Goal: Information Seeking & Learning: Find specific fact

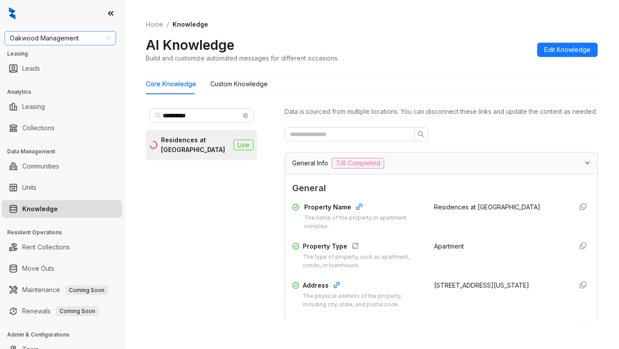
scroll to position [89, 0]
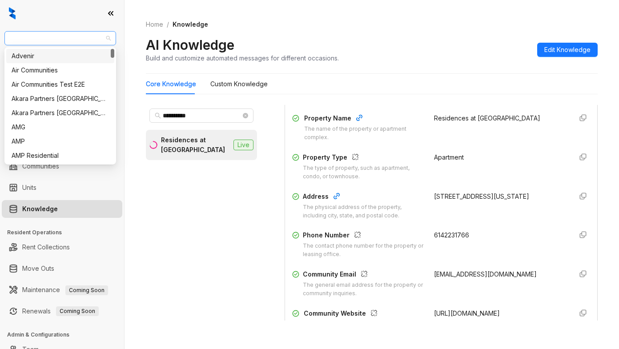
click at [82, 39] on span "Oakwood Management" at bounding box center [60, 38] width 101 height 13
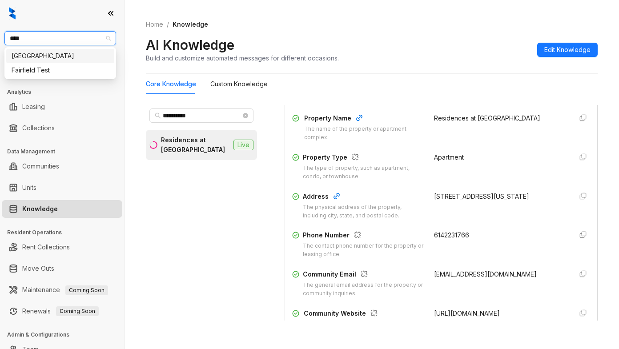
type input "*****"
click at [49, 60] on div "Fairfield" at bounding box center [60, 56] width 97 height 10
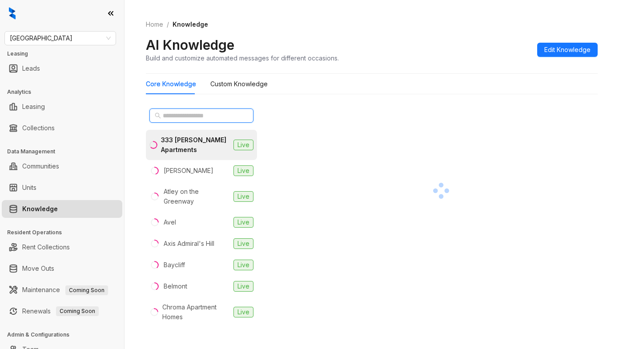
click at [168, 117] on input "text" at bounding box center [202, 116] width 78 height 10
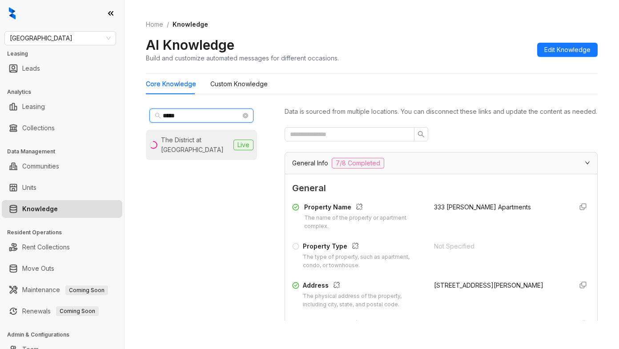
type input "*****"
click at [182, 136] on div "The District at Scottsdale" at bounding box center [195, 145] width 69 height 20
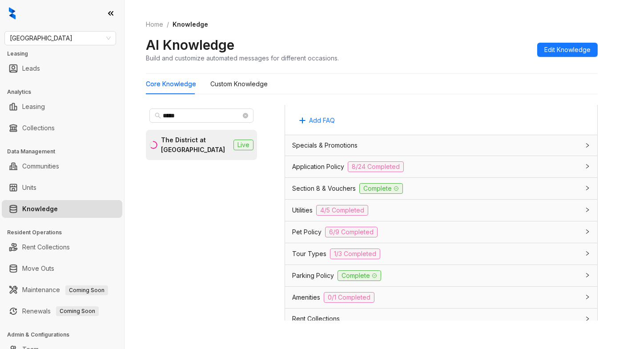
scroll to position [667, 0]
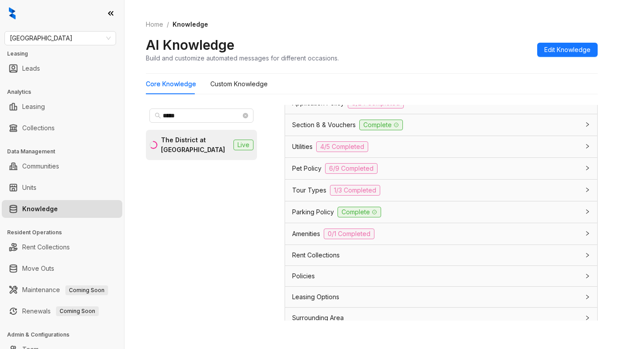
click at [307, 152] on span "Utilities" at bounding box center [302, 147] width 20 height 10
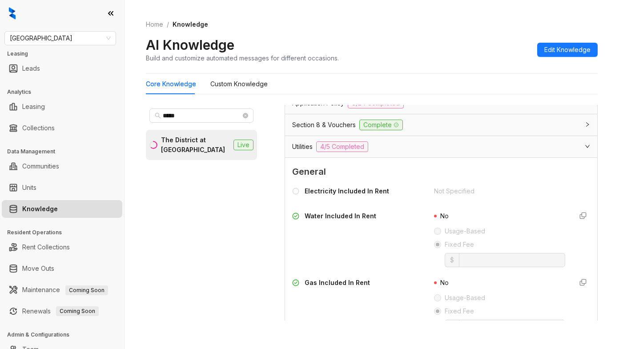
click at [432, 179] on span "General" at bounding box center [441, 172] width 298 height 14
click at [412, 200] on div "Electricity Included In Rent" at bounding box center [357, 193] width 131 height 14
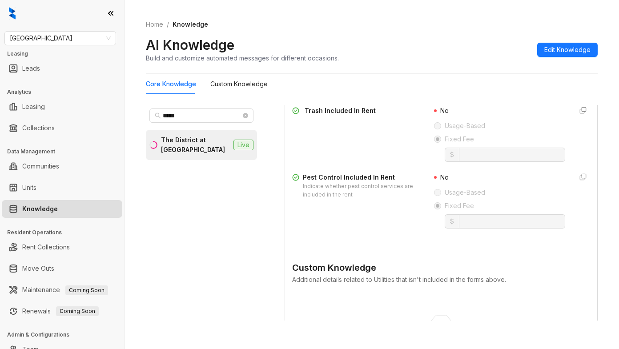
scroll to position [933, 0]
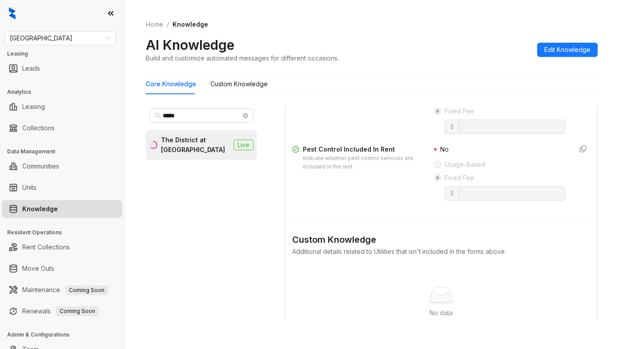
click at [405, 228] on form "General Electricity Included In Rent Not Specified Water Included In Rent No Us…" at bounding box center [441, 128] width 298 height 460
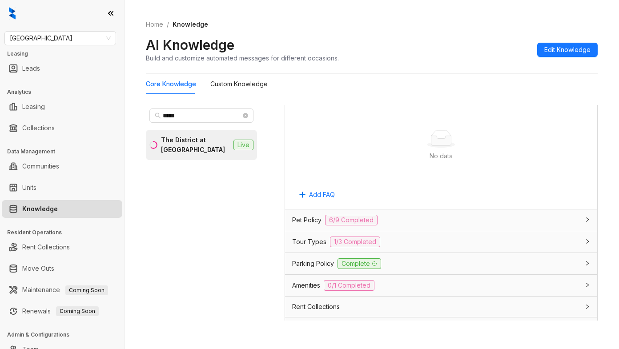
scroll to position [1171, 0]
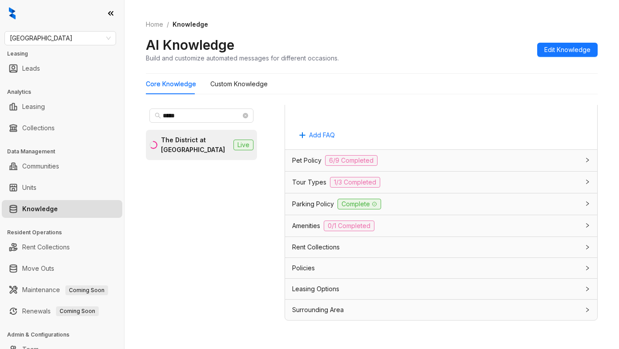
click at [325, 202] on span "Parking Policy" at bounding box center [313, 204] width 42 height 10
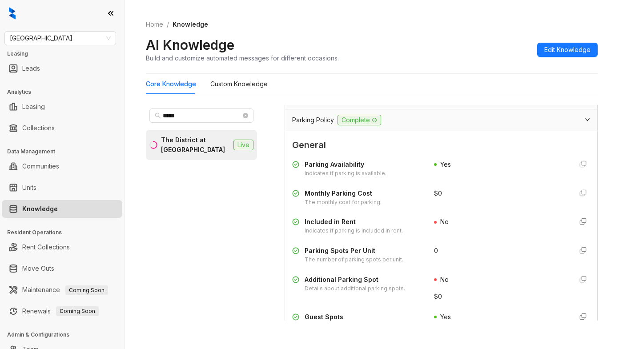
scroll to position [1304, 0]
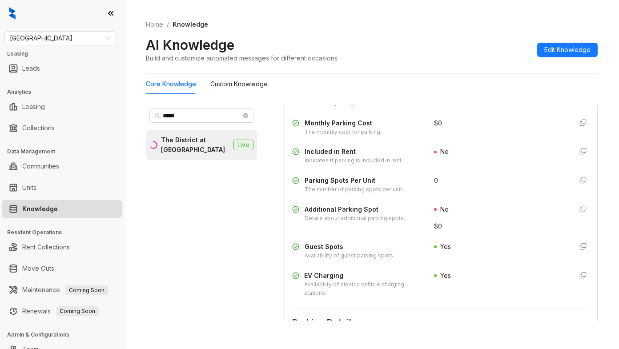
click at [405, 108] on div "Parking Availability Indicates if parking is available." at bounding box center [357, 98] width 131 height 18
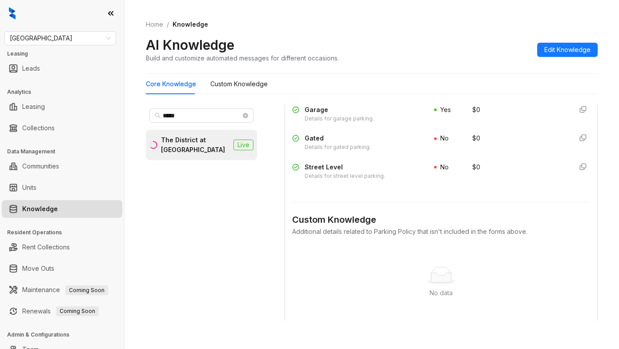
scroll to position [1704, 0]
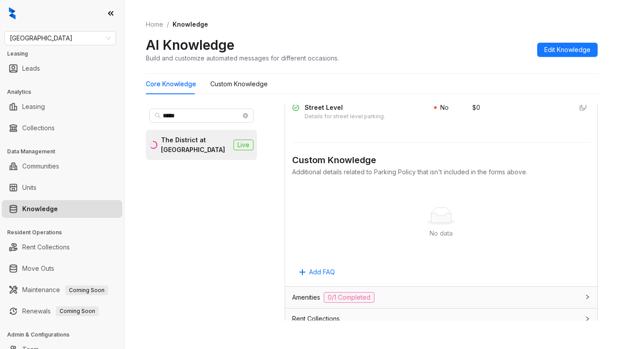
click at [424, 62] on div "AI Knowledge Build and customize automated messages for different occasions. Ed…" at bounding box center [372, 49] width 452 height 26
drag, startPoint x: 50, startPoint y: 35, endPoint x: 68, endPoint y: 32, distance: 18.8
click at [50, 35] on span "Fairfield" at bounding box center [60, 38] width 101 height 13
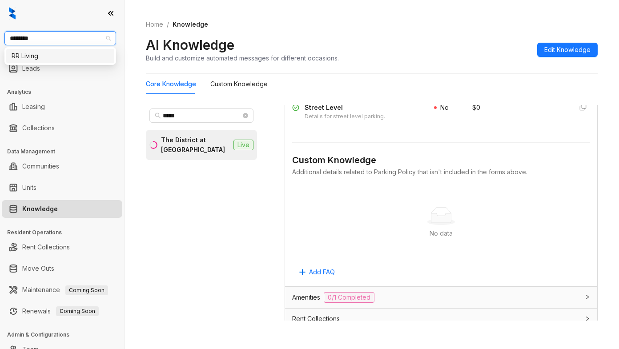
type input "*********"
click at [27, 60] on div "RR Living" at bounding box center [60, 56] width 97 height 10
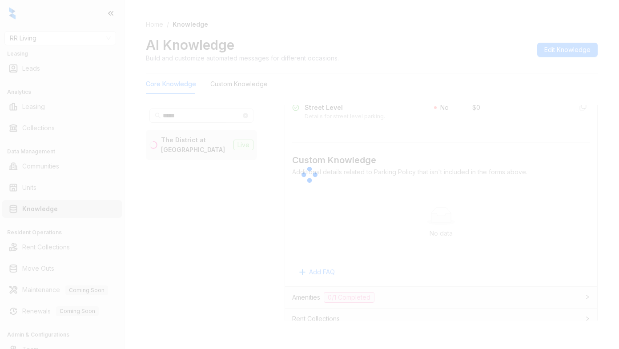
click at [412, 69] on div at bounding box center [309, 174] width 619 height 349
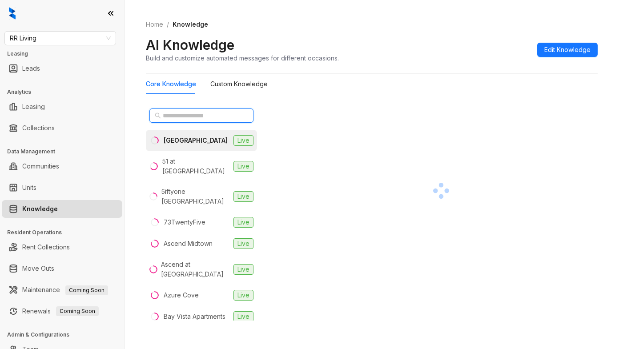
click at [205, 115] on input "text" at bounding box center [202, 116] width 78 height 10
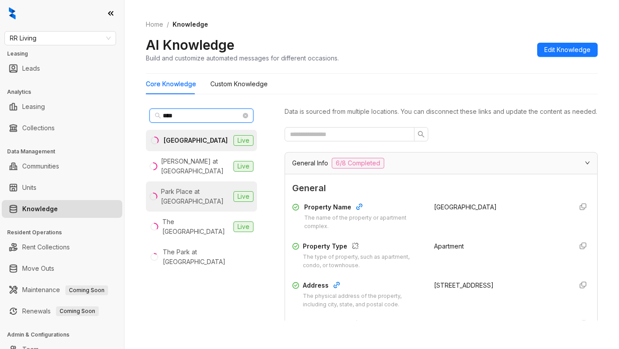
type input "****"
click at [206, 187] on div "Park Place at Foley" at bounding box center [195, 197] width 69 height 20
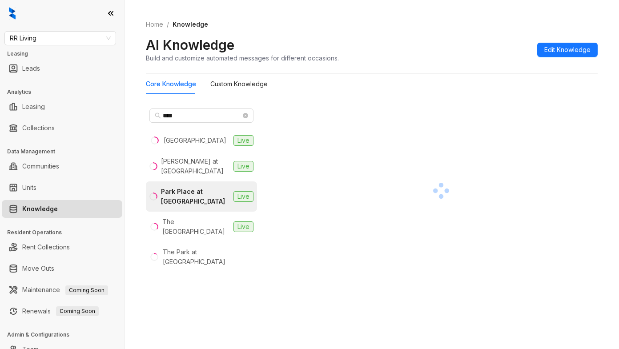
click at [452, 132] on div at bounding box center [440, 190] width 313 height 171
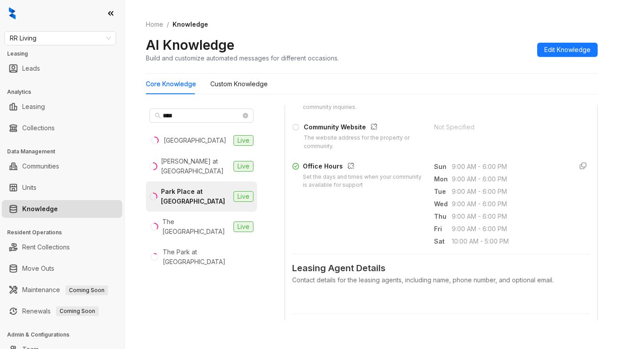
scroll to position [311, 0]
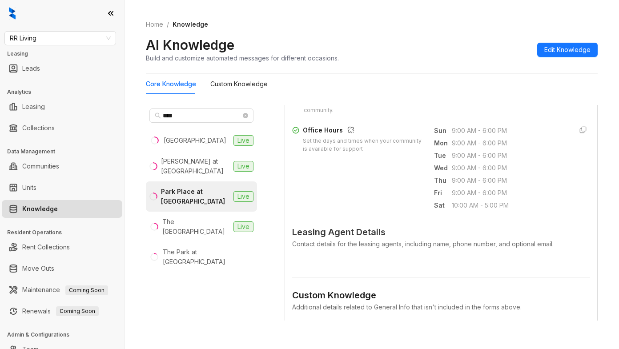
click at [419, 47] on div "AI Knowledge Build and customize automated messages for different occasions. Ed…" at bounding box center [372, 49] width 452 height 26
click at [238, 320] on div "**** 2626 Park Live Glen at Polo Park Live Park Place at Foley Live The Park Av…" at bounding box center [208, 216] width 124 height 223
click at [65, 40] on span "RR Living" at bounding box center [60, 38] width 101 height 13
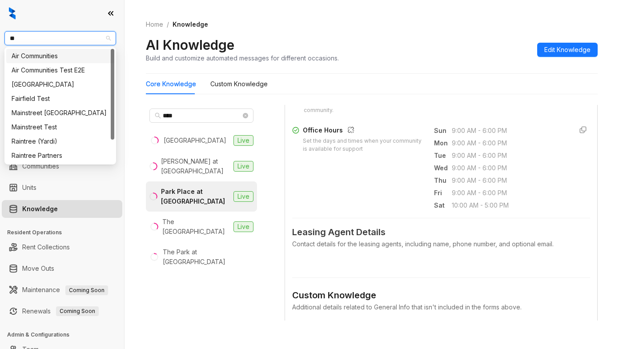
type input "***"
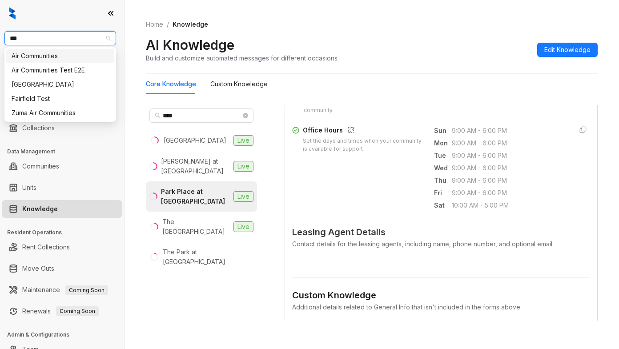
click at [53, 57] on div "Air Communities" at bounding box center [60, 56] width 97 height 10
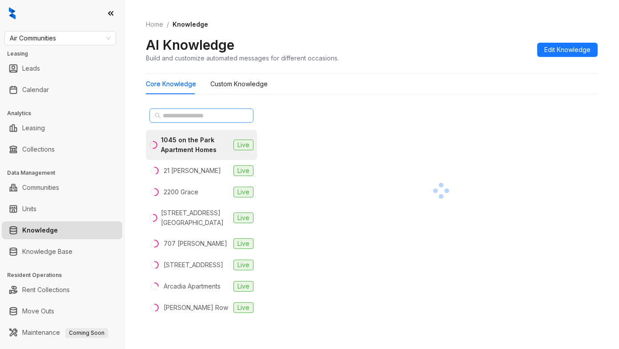
click at [192, 120] on span at bounding box center [201, 115] width 104 height 14
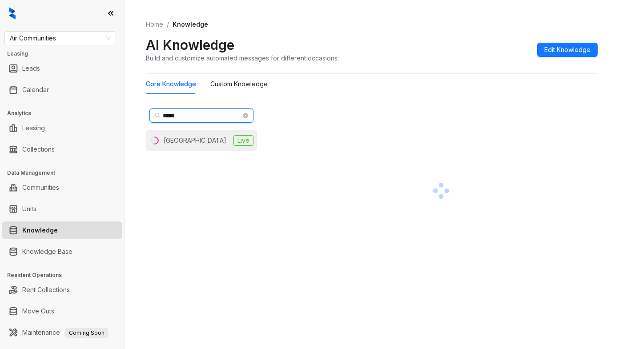
type input "*****"
click at [194, 141] on div "Peachtree Park" at bounding box center [195, 141] width 63 height 10
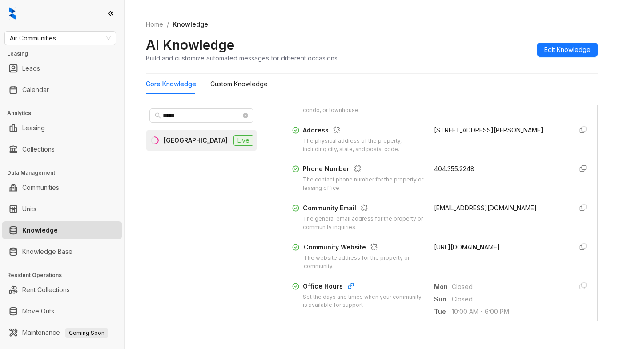
scroll to position [178, 0]
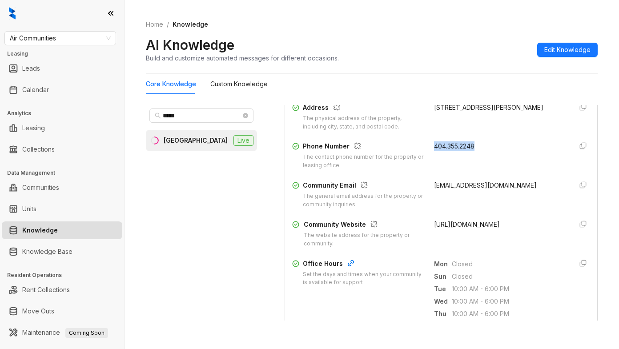
drag, startPoint x: 421, startPoint y: 152, endPoint x: 474, endPoint y: 156, distance: 52.6
click at [474, 156] on div "Phone Number The contact phone number for the property or leasing office. 404.3…" at bounding box center [441, 155] width 298 height 28
copy span "404.355.2248"
click at [486, 269] on span "Closed" at bounding box center [508, 264] width 113 height 10
click at [71, 38] on span "Air Communities" at bounding box center [60, 38] width 101 height 13
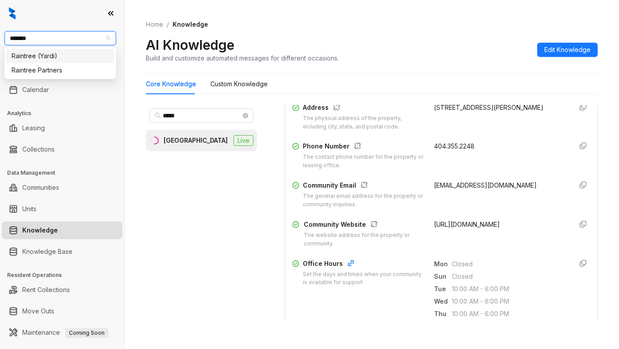
type input "********"
click at [50, 68] on div "Raintree Partners" at bounding box center [60, 70] width 97 height 10
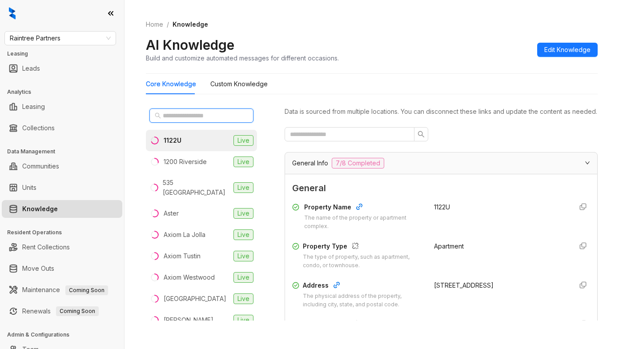
click at [189, 112] on input "text" at bounding box center [202, 116] width 78 height 10
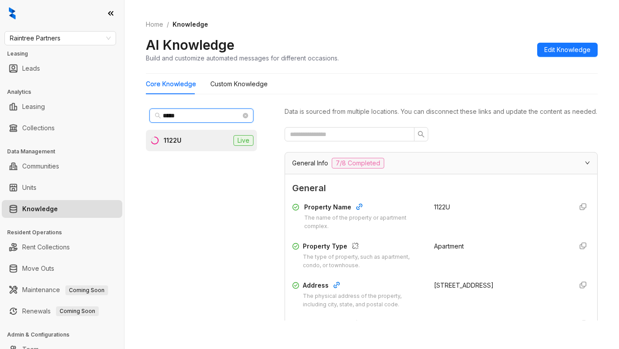
type input "*****"
click at [188, 141] on li "1122U Live" at bounding box center [201, 140] width 111 height 21
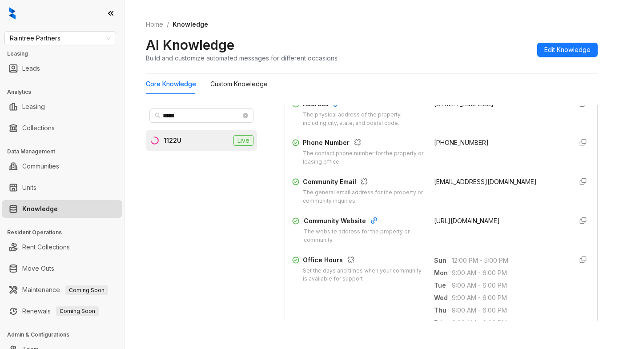
scroll to position [178, 0]
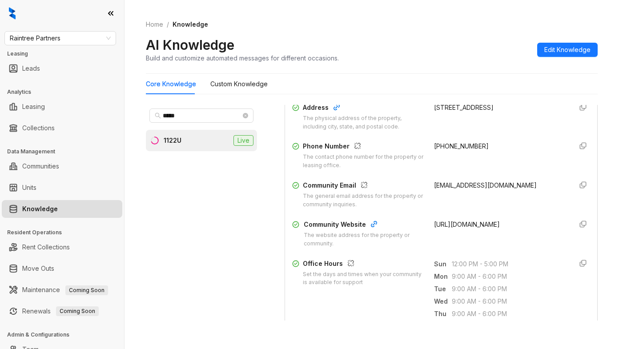
drag, startPoint x: 419, startPoint y: 234, endPoint x: 511, endPoint y: 239, distance: 92.6
click at [512, 239] on div "Community Website The website address for the property or community. [URL][DOMA…" at bounding box center [441, 234] width 298 height 28
copy span "[URL][DOMAIN_NAME]"
click at [462, 248] on div "[URL][DOMAIN_NAME]" at bounding box center [499, 234] width 131 height 28
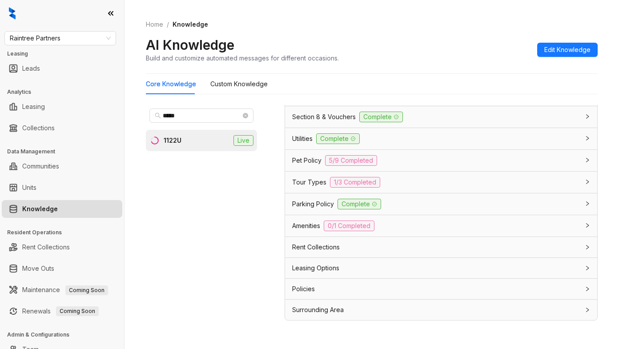
scroll to position [708, 0]
click at [307, 265] on span "Leasing Options" at bounding box center [315, 268] width 47 height 10
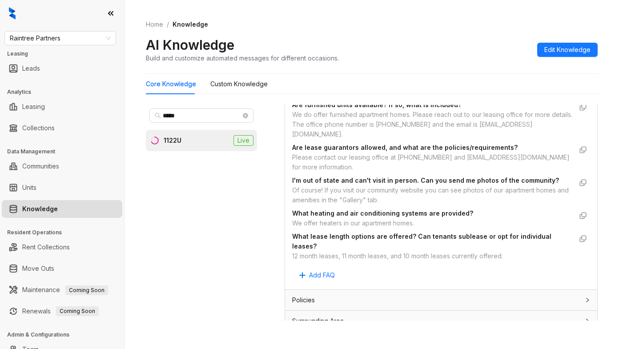
scroll to position [930, 0]
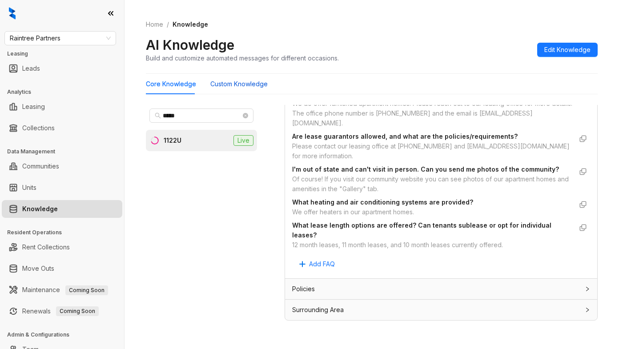
click at [247, 86] on Knowledge "Custom Knowledge" at bounding box center [238, 84] width 57 height 10
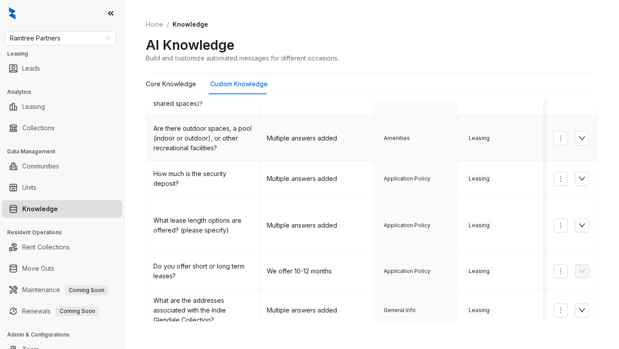
scroll to position [133, 0]
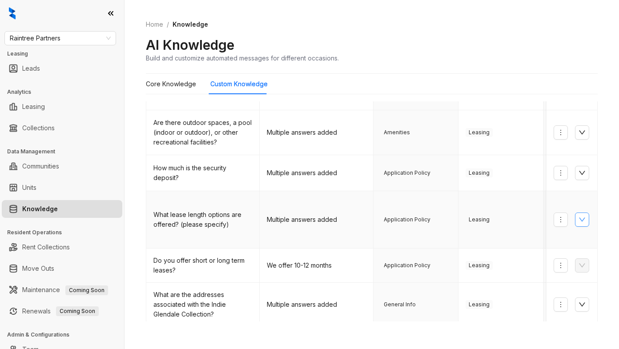
click at [578, 216] on icon "down" at bounding box center [581, 219] width 7 height 7
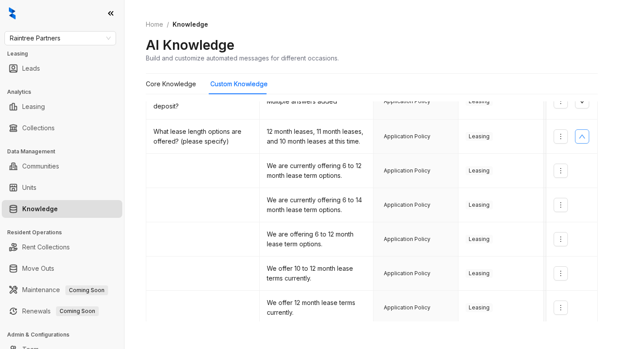
scroll to position [202, 0]
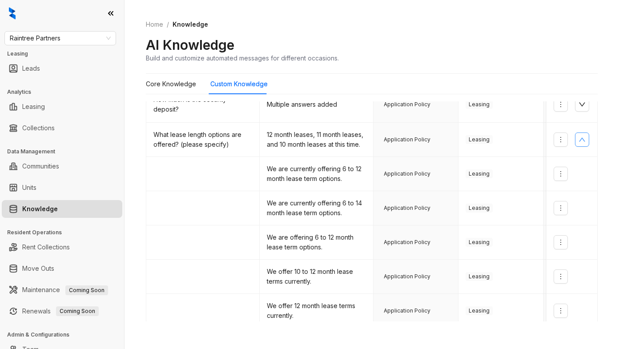
click at [464, 40] on div "AI Knowledge Build and customize automated messages for different occasions." at bounding box center [372, 49] width 452 height 26
click at [172, 87] on Knowledge "Core Knowledge" at bounding box center [171, 84] width 50 height 10
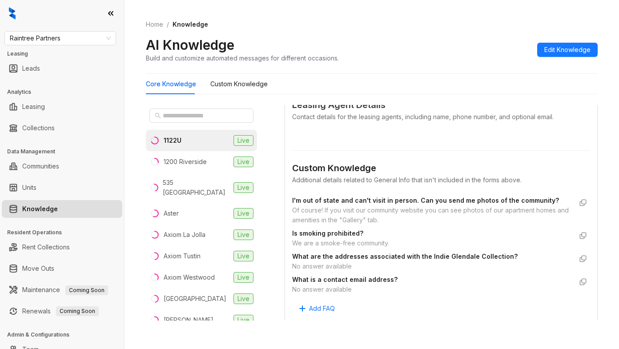
scroll to position [533, 0]
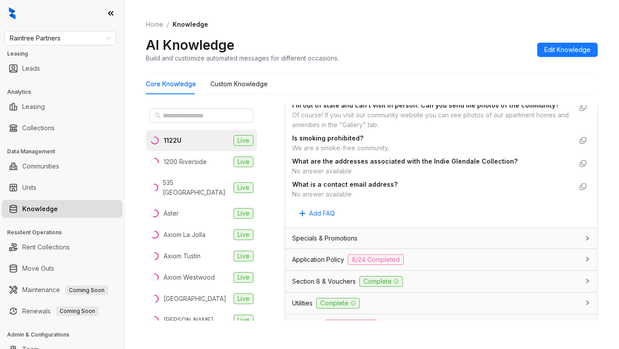
click at [325, 243] on span "Specials & Promotions" at bounding box center [324, 238] width 65 height 10
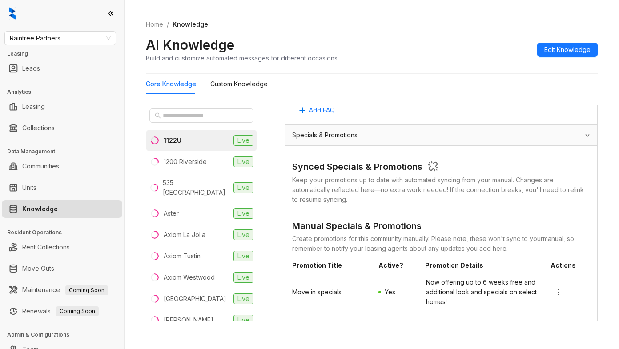
scroll to position [667, 0]
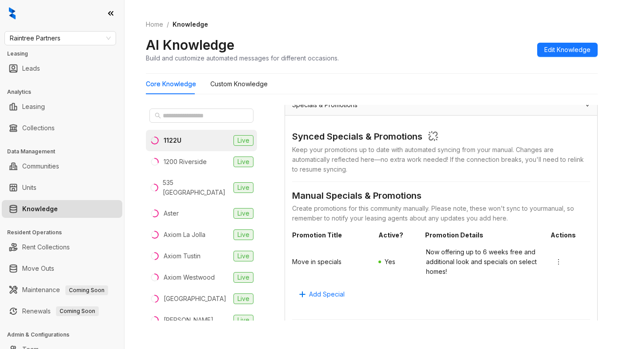
drag, startPoint x: 449, startPoint y: 179, endPoint x: 457, endPoint y: 181, distance: 8.3
click at [452, 174] on div "Keep your promotions up to date with automated syncing from your manual . Chang…" at bounding box center [441, 159] width 298 height 29
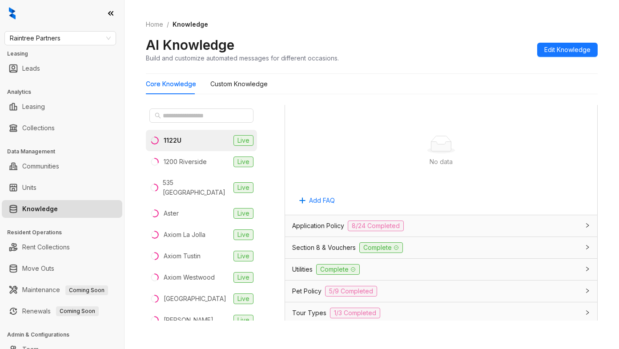
scroll to position [1022, 0]
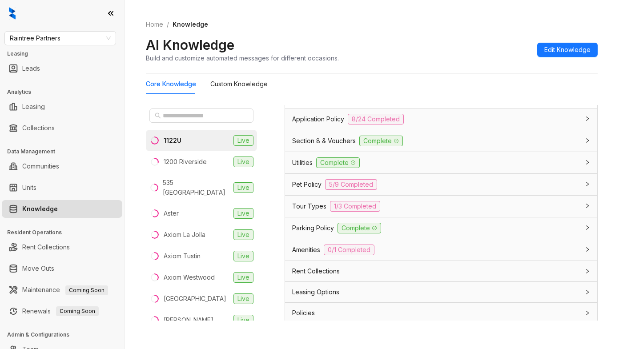
click at [312, 124] on span "Application Policy" at bounding box center [318, 119] width 52 height 10
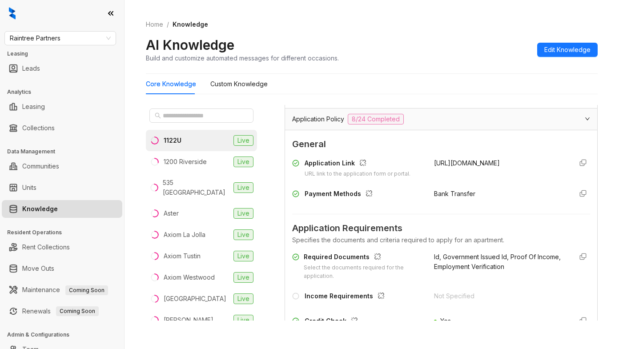
drag, startPoint x: 421, startPoint y: 171, endPoint x: 457, endPoint y: 180, distance: 37.2
click at [476, 188] on div "Application Link URL link to the application form or portal. [URL][DOMAIN_NAME]…" at bounding box center [441, 181] width 298 height 52
copy span "[URL][DOMAIN_NAME]"
click at [496, 207] on div "Application Link URL link to the application form or portal. [URL][DOMAIN_NAME]…" at bounding box center [441, 181] width 298 height 52
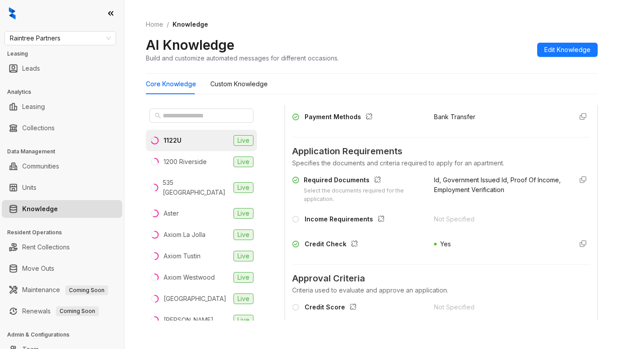
scroll to position [1111, 0]
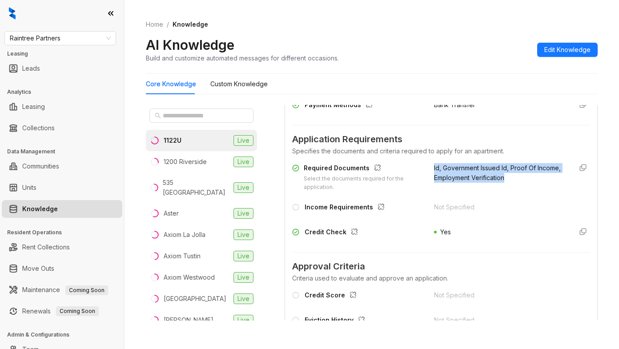
drag, startPoint x: 420, startPoint y: 178, endPoint x: 528, endPoint y: 193, distance: 109.1
click at [528, 192] on div "Required Documents Select the documents required for the application. Id, Gover…" at bounding box center [441, 177] width 298 height 28
copy span "Id, Government Issued Id, Proof Of Income, Employment Verification"
click at [511, 216] on div "Not Specified" at bounding box center [499, 209] width 131 height 14
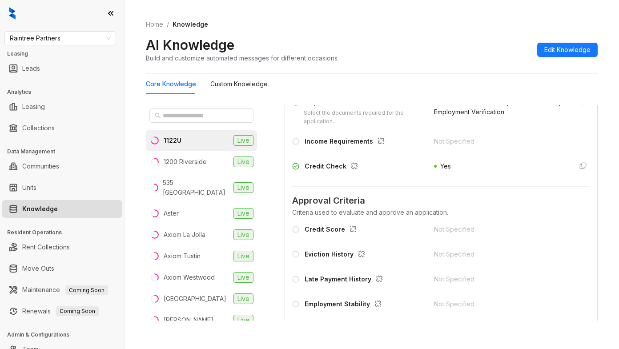
scroll to position [1200, 0]
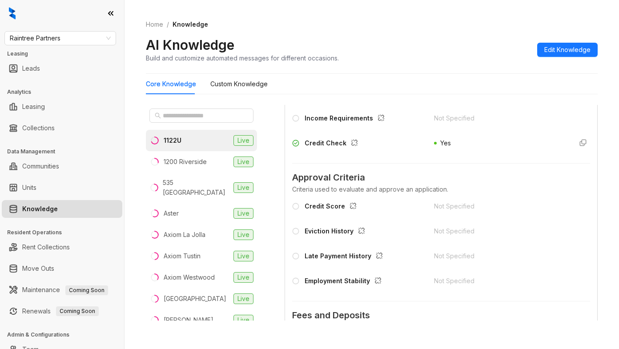
click at [495, 147] on div "Required Documents Select the documents required for the application. Id, Gover…" at bounding box center [441, 113] width 298 height 85
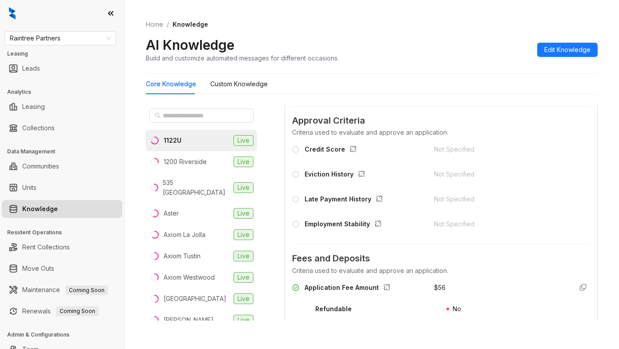
scroll to position [1245, 0]
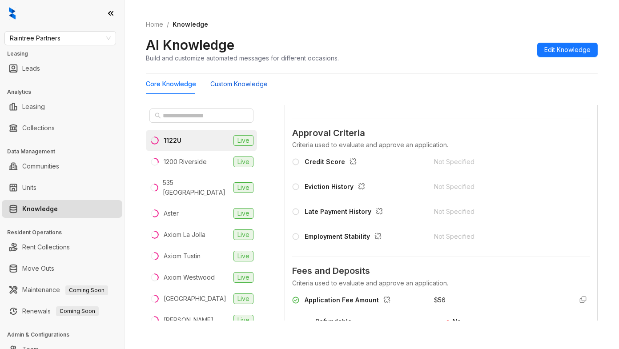
drag, startPoint x: 251, startPoint y: 85, endPoint x: 260, endPoint y: 81, distance: 10.6
click at [252, 85] on Knowledge "Custom Knowledge" at bounding box center [238, 84] width 57 height 10
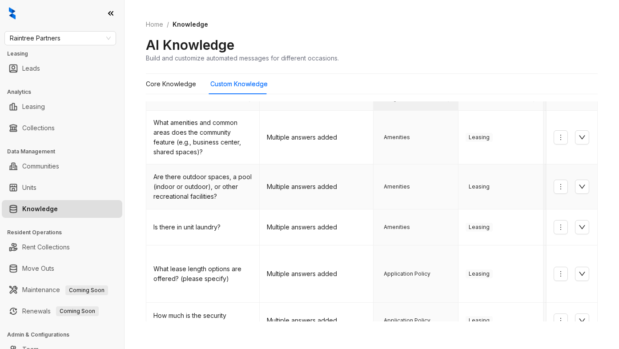
scroll to position [44, 0]
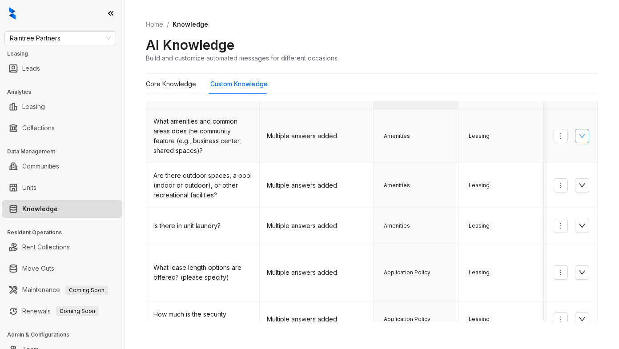
click at [578, 134] on icon "down" at bounding box center [581, 135] width 7 height 7
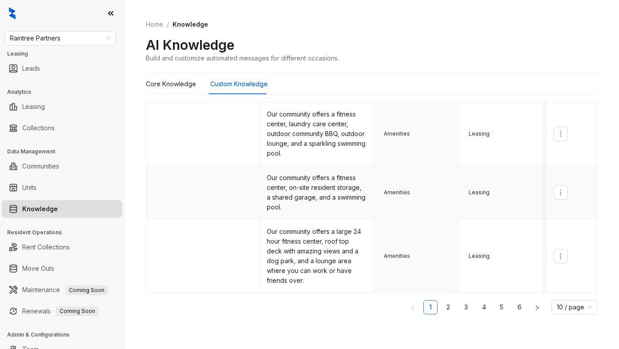
scroll to position [689, 0]
click at [441, 309] on link "2" at bounding box center [447, 306] width 13 height 13
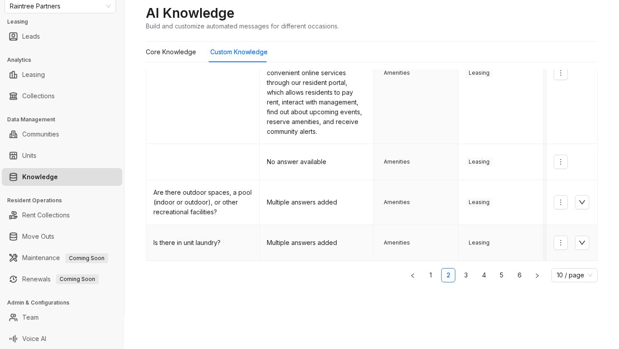
scroll to position [32, 0]
click at [459, 275] on link "3" at bounding box center [465, 274] width 13 height 13
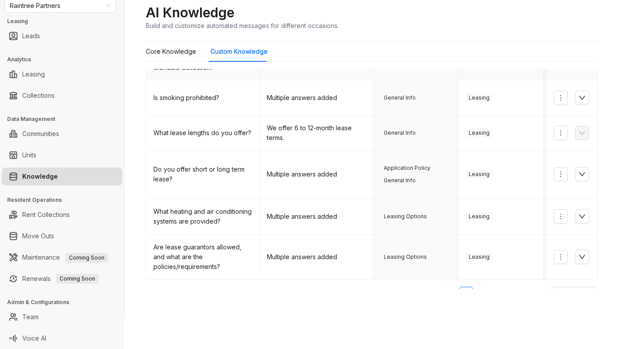
scroll to position [252, 0]
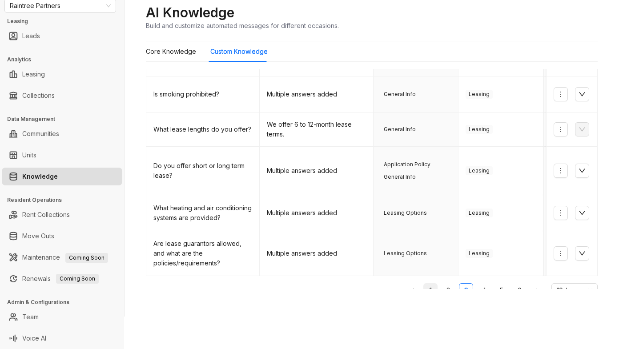
click at [424, 284] on link "1" at bounding box center [430, 290] width 13 height 13
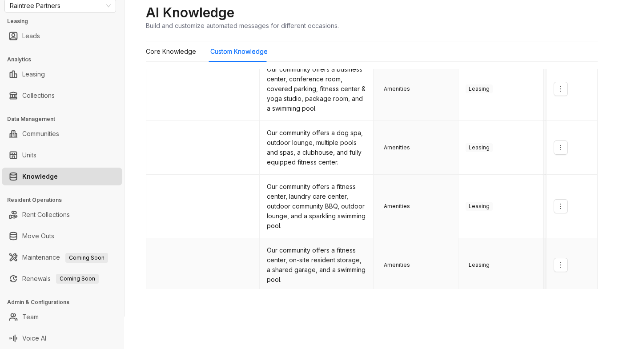
scroll to position [689, 0]
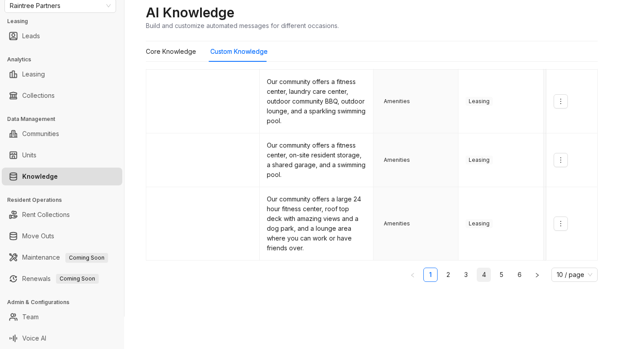
click at [477, 274] on link "4" at bounding box center [483, 274] width 13 height 13
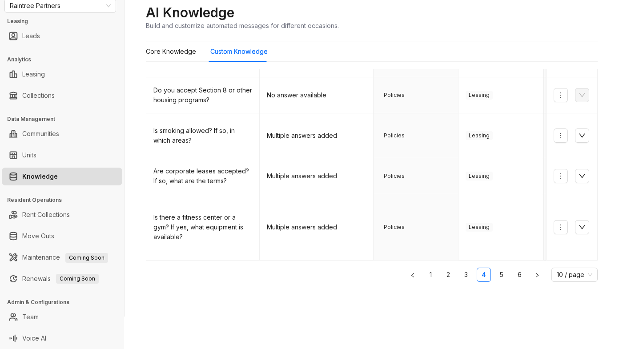
scroll to position [407, 0]
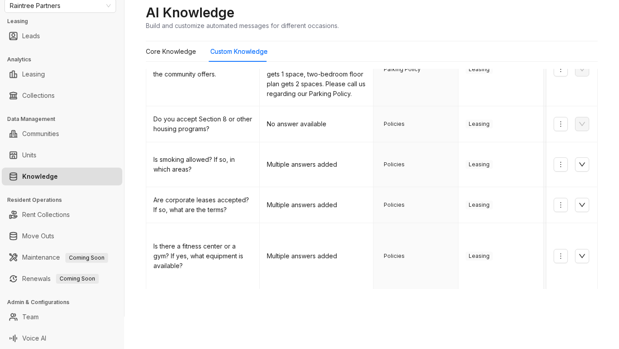
click at [495, 297] on link "5" at bounding box center [501, 303] width 13 height 13
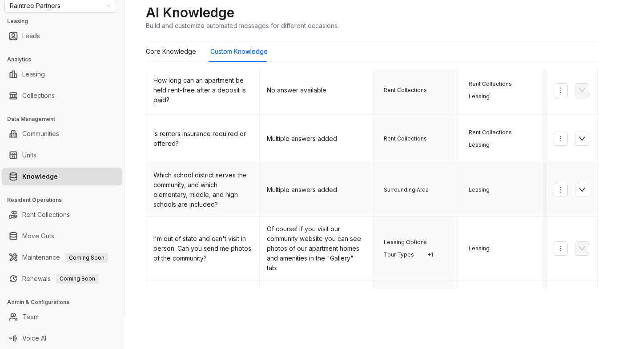
scroll to position [311, 0]
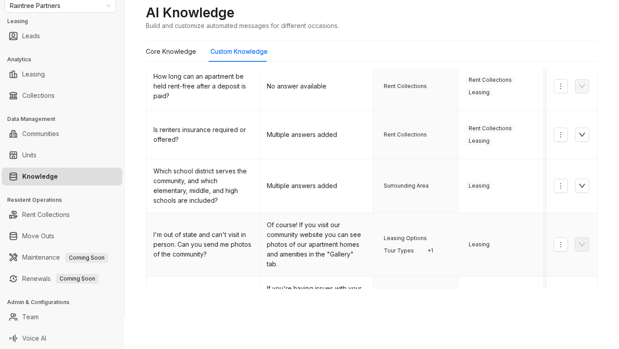
click at [432, 219] on td "Leasing Options Tour Types + 1" at bounding box center [415, 245] width 85 height 64
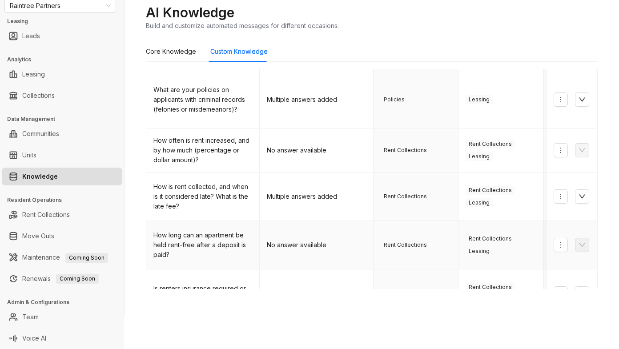
scroll to position [152, 0]
click at [185, 51] on Knowledge "Core Knowledge" at bounding box center [171, 52] width 50 height 10
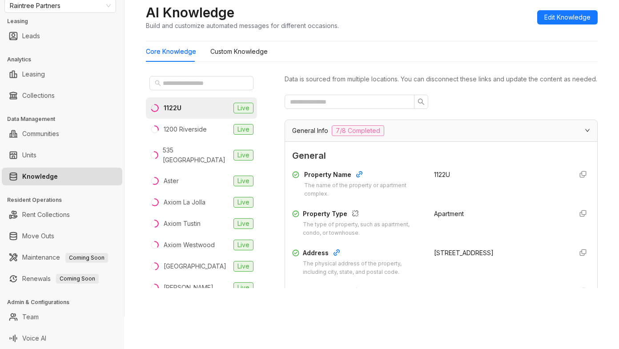
click at [480, 108] on div at bounding box center [440, 102] width 313 height 14
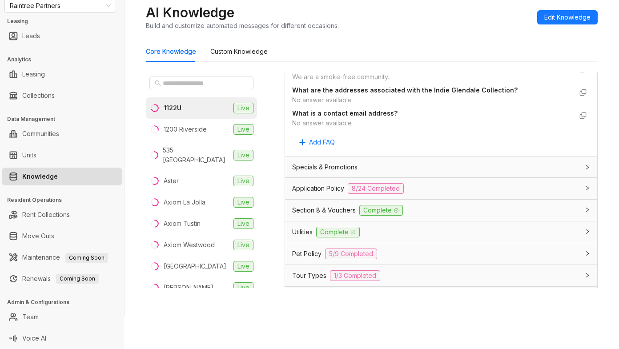
scroll to position [578, 0]
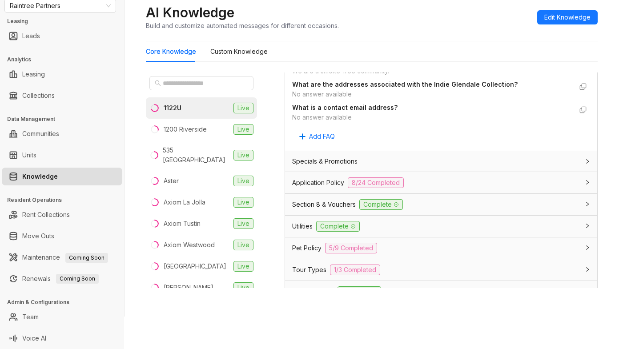
click at [314, 188] on span "Application Policy" at bounding box center [318, 183] width 52 height 10
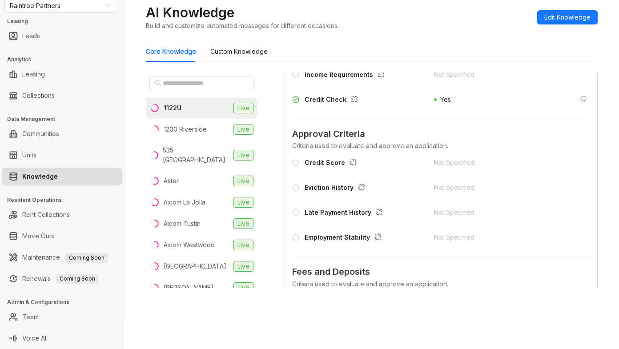
scroll to position [889, 0]
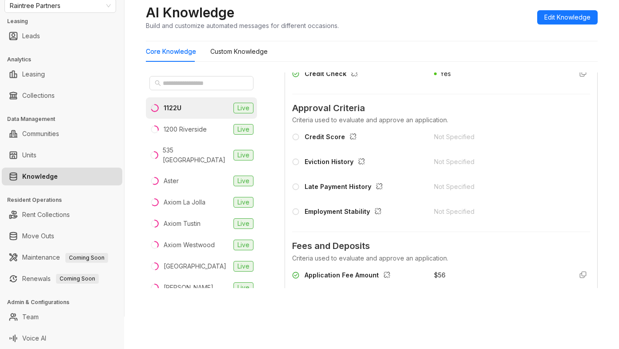
click at [456, 48] on div "Core Knowledge Custom Knowledge" at bounding box center [372, 51] width 452 height 20
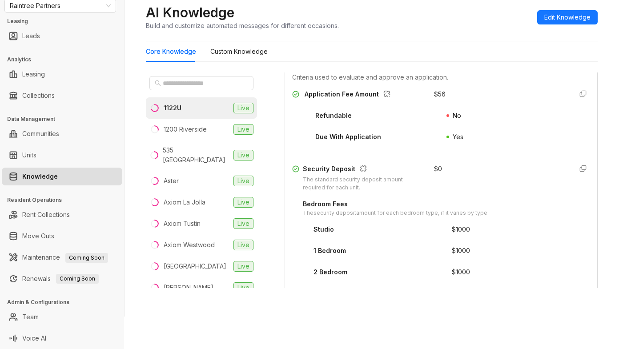
scroll to position [1156, 0]
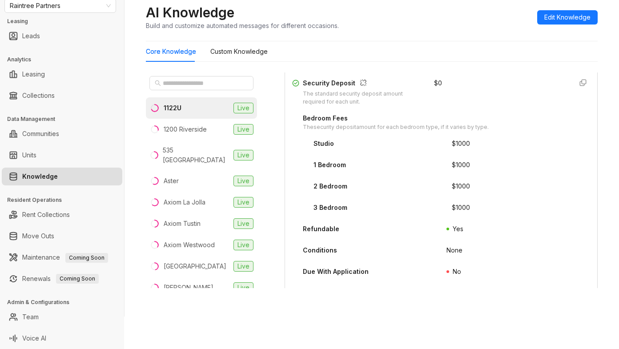
click at [433, 58] on div "Core Knowledge Custom Knowledge" at bounding box center [372, 51] width 452 height 20
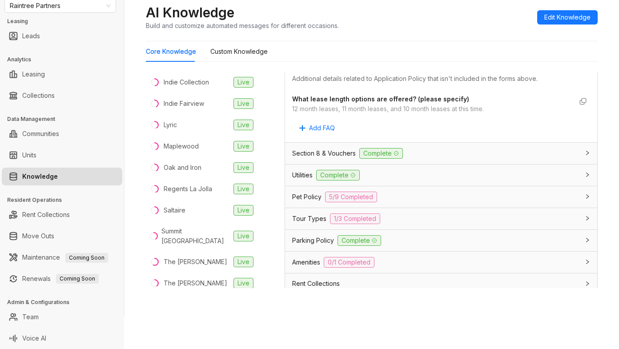
scroll to position [1803, 0]
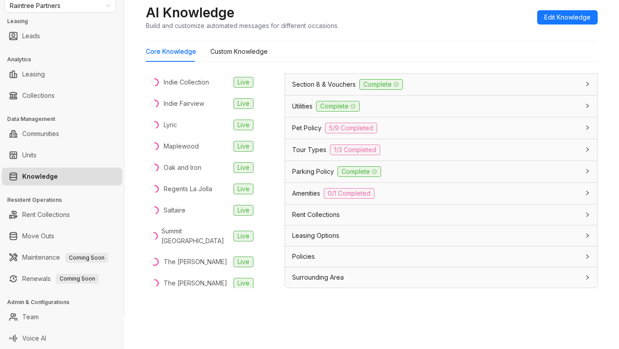
click at [302, 235] on span "Leasing Options" at bounding box center [315, 236] width 47 height 10
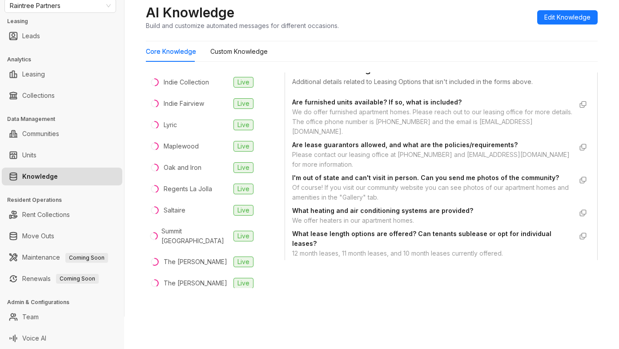
scroll to position [1813, 0]
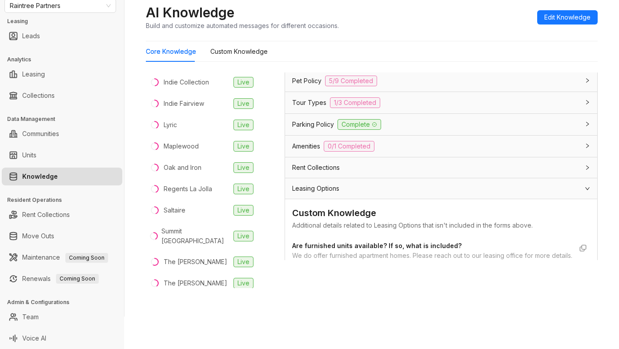
click at [429, 130] on div "Parking Policy Complete" at bounding box center [435, 124] width 287 height 11
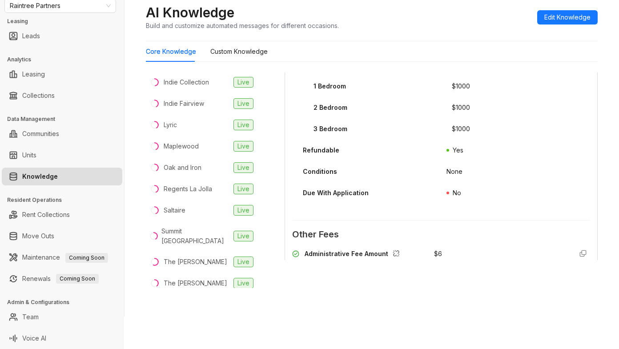
scroll to position [1190, 0]
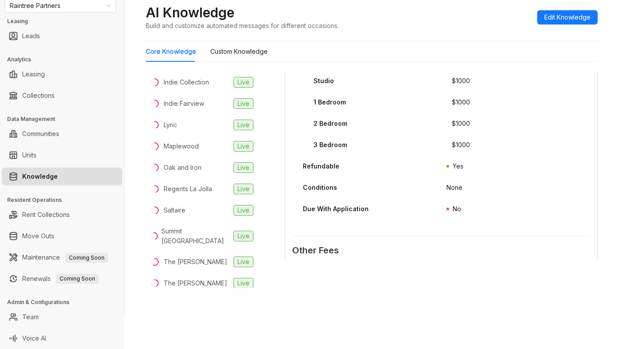
click at [506, 154] on div "$ 1000" at bounding box center [521, 147] width 138 height 14
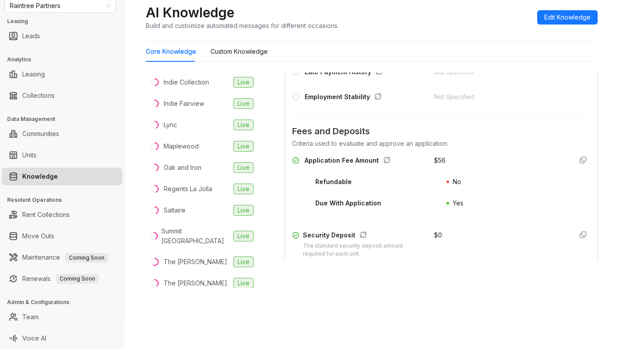
scroll to position [968, 0]
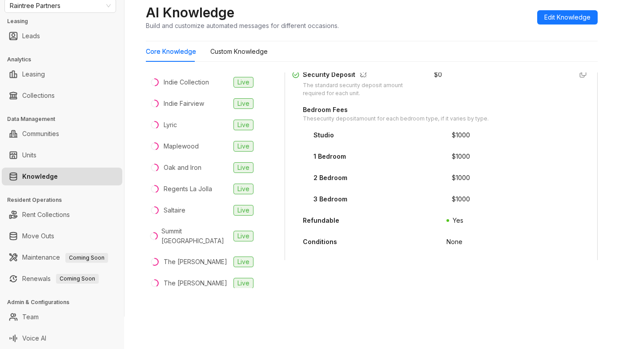
click at [484, 162] on div "Security Deposit The standard security deposit amount required for each unit. $…" at bounding box center [441, 175] width 298 height 210
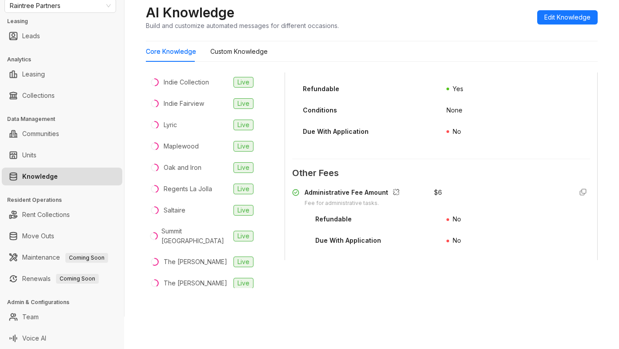
scroll to position [1279, 0]
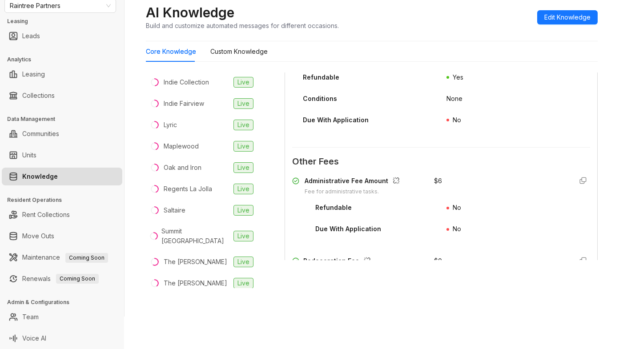
click at [503, 137] on div "Security Deposit The standard security deposit amount required for each unit. $…" at bounding box center [441, 32] width 298 height 210
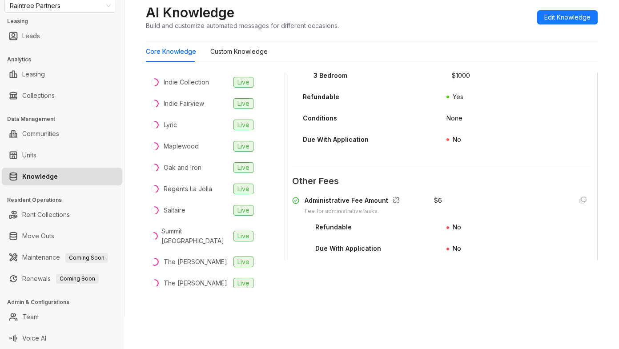
scroll to position [1235, 0]
